Goal: Check status: Check status

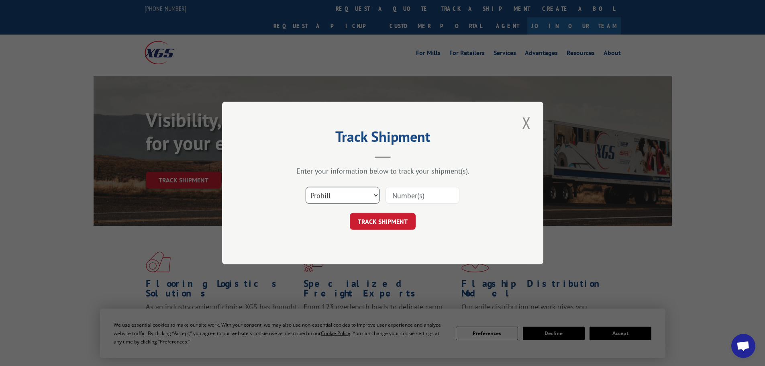
click at [347, 193] on select "Select category... Probill BOL PO" at bounding box center [343, 195] width 74 height 17
select select "bol"
click at [306, 187] on select "Select category... Probill BOL PO" at bounding box center [343, 195] width 74 height 17
click at [417, 194] on input at bounding box center [423, 195] width 74 height 17
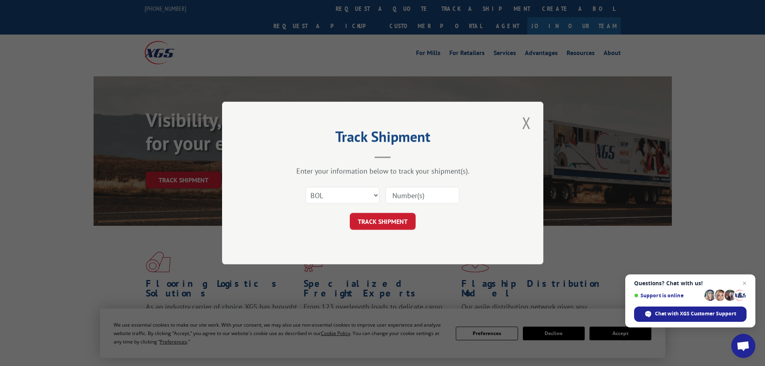
paste input "5940278"
type input "5940278"
click at [362, 223] on button "TRACK SHIPMENT" at bounding box center [383, 221] width 66 height 17
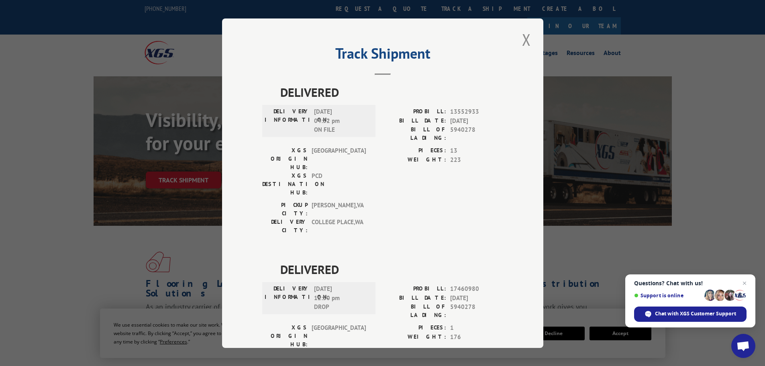
click at [523, 42] on button "Close modal" at bounding box center [527, 40] width 14 height 22
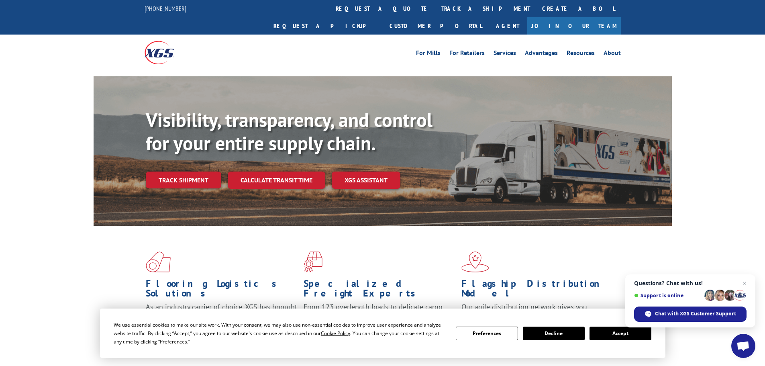
click at [435, 8] on link "track a shipment" at bounding box center [485, 8] width 101 height 17
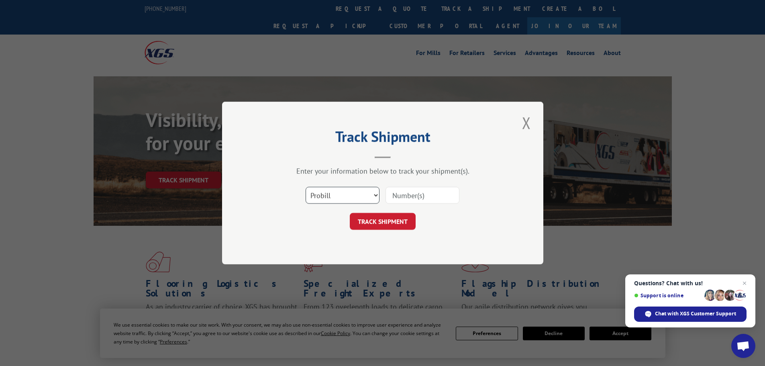
click at [320, 203] on select "Select category... Probill BOL PO" at bounding box center [343, 195] width 74 height 17
select select "bol"
click at [306, 187] on select "Select category... Probill BOL PO" at bounding box center [343, 195] width 74 height 17
click at [416, 199] on input at bounding box center [423, 195] width 74 height 17
paste input "5944285"
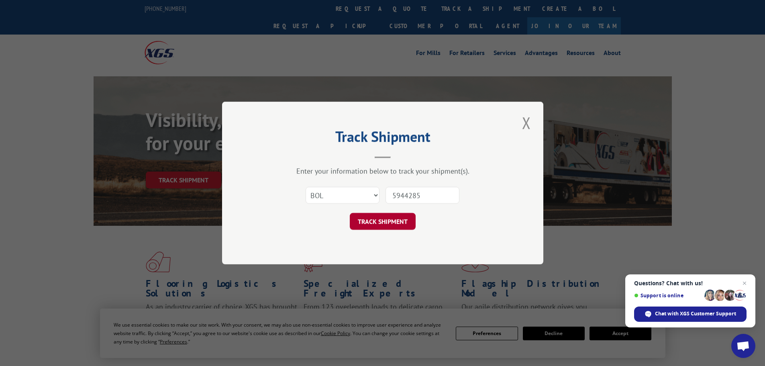
type input "5944285"
click at [394, 218] on button "TRACK SHIPMENT" at bounding box center [383, 221] width 66 height 17
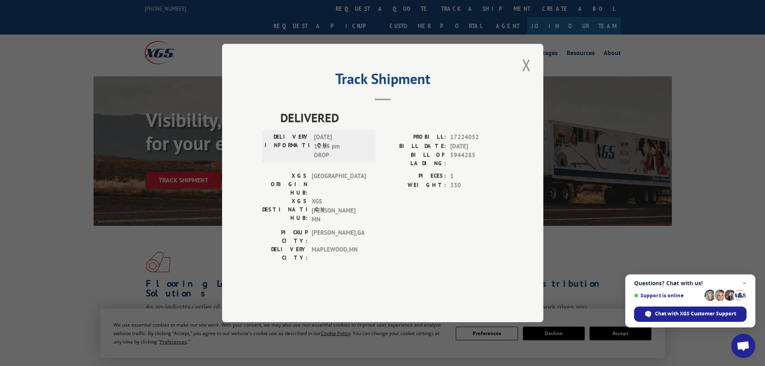
click at [523, 76] on button "Close modal" at bounding box center [527, 65] width 14 height 22
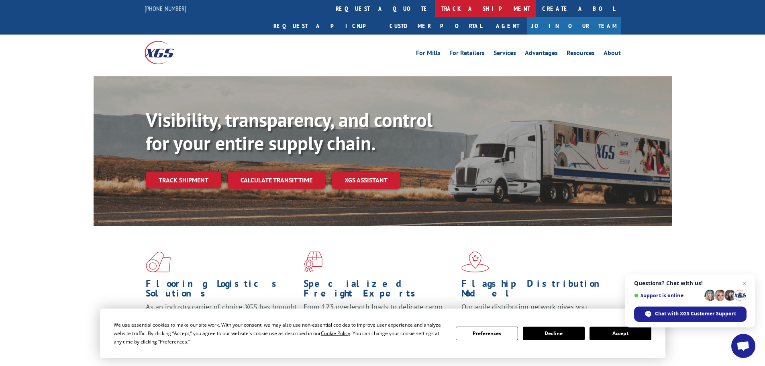
click at [435, 10] on link "track a shipment" at bounding box center [485, 8] width 101 height 17
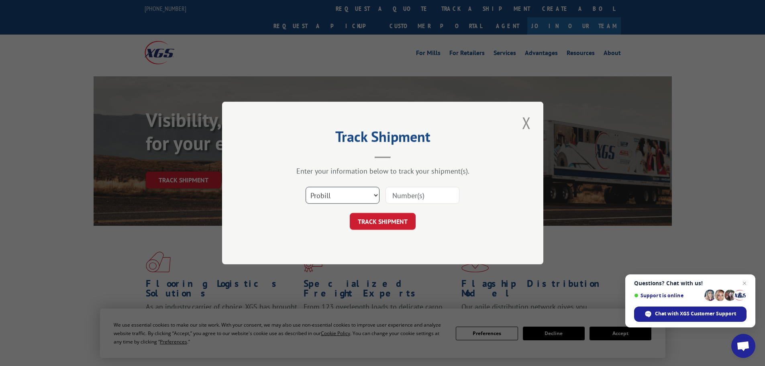
click at [325, 198] on select "Select category... Probill BOL PO" at bounding box center [343, 195] width 74 height 17
select select "bol"
click at [306, 187] on select "Select category... Probill BOL PO" at bounding box center [343, 195] width 74 height 17
click at [422, 198] on input at bounding box center [423, 195] width 74 height 17
paste input "5943243"
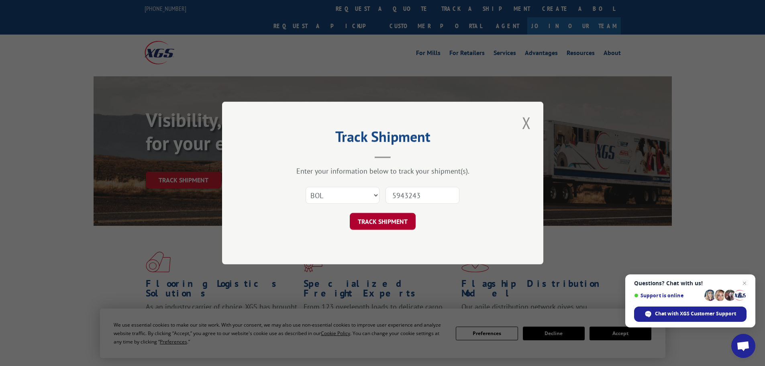
type input "5943243"
click at [392, 221] on button "TRACK SHIPMENT" at bounding box center [383, 221] width 66 height 17
